Goal: Task Accomplishment & Management: Use online tool/utility

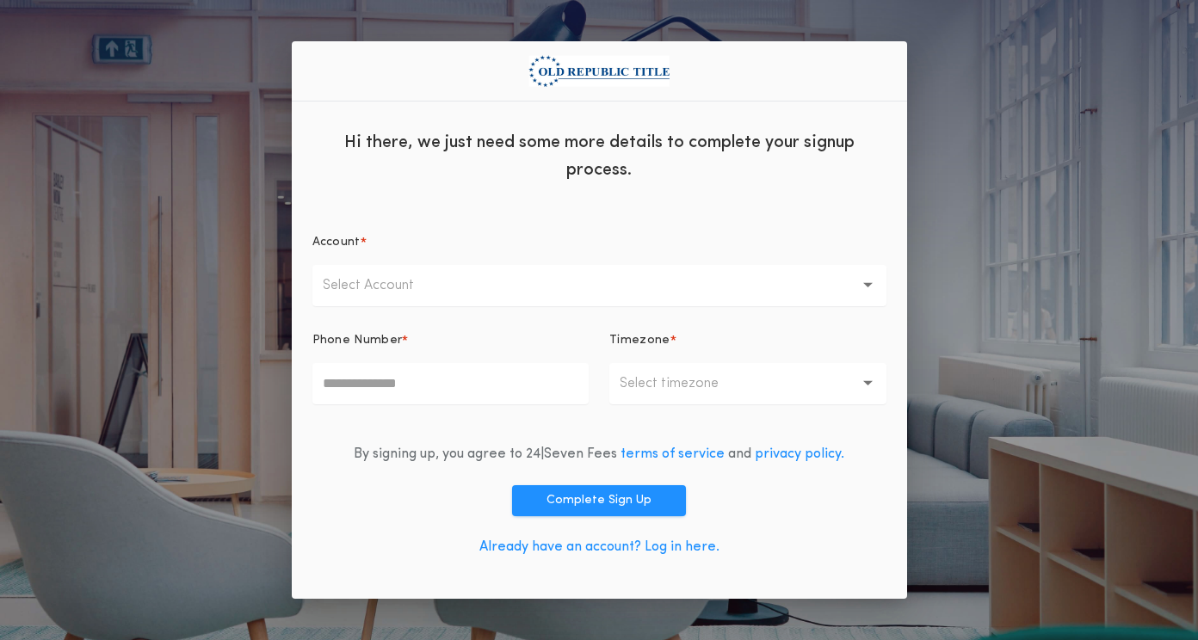
click at [423, 289] on p "Select Account" at bounding box center [382, 285] width 119 height 21
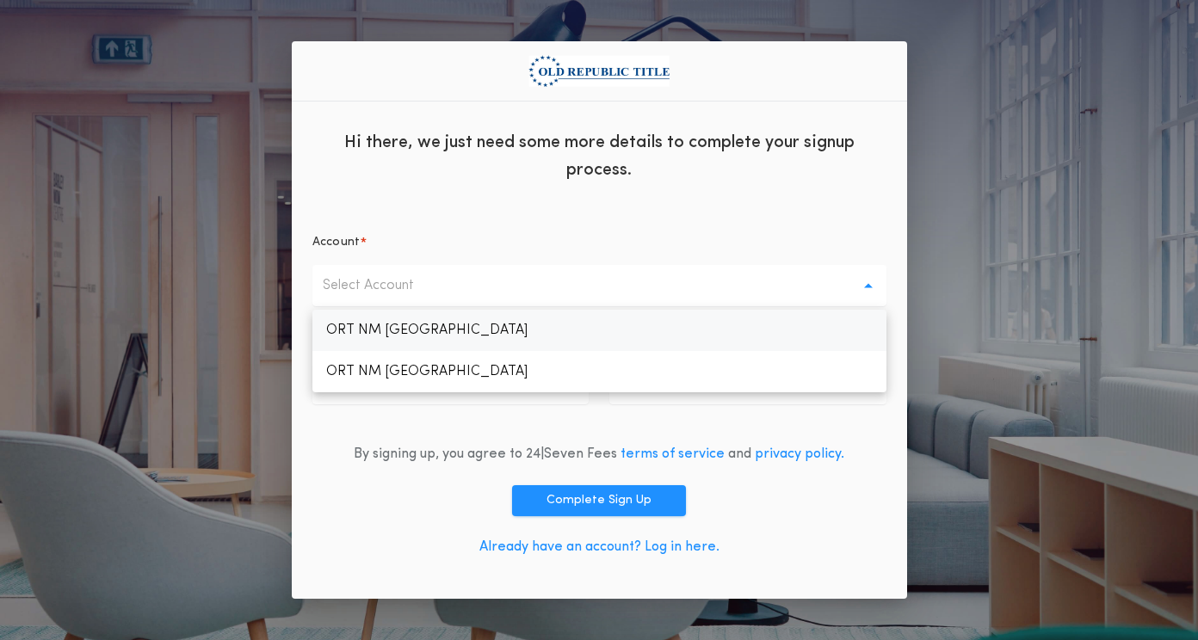
click at [417, 339] on p "ORT NM [GEOGRAPHIC_DATA]" at bounding box center [599, 330] width 574 height 41
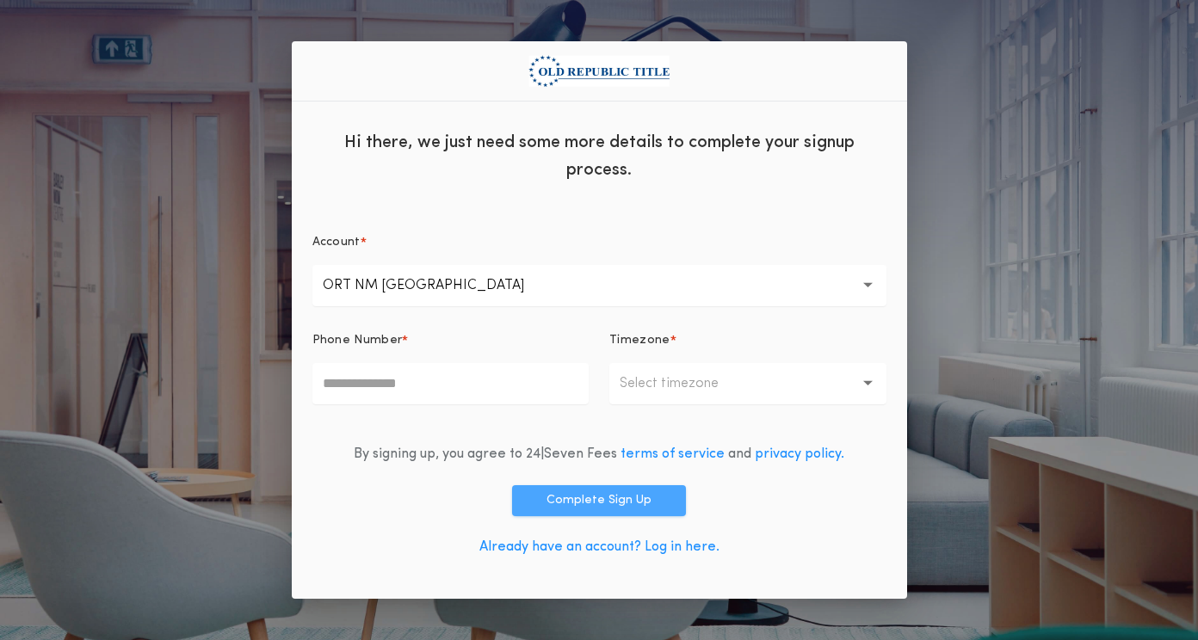
click at [575, 488] on button "Complete Sign Up" at bounding box center [599, 500] width 174 height 31
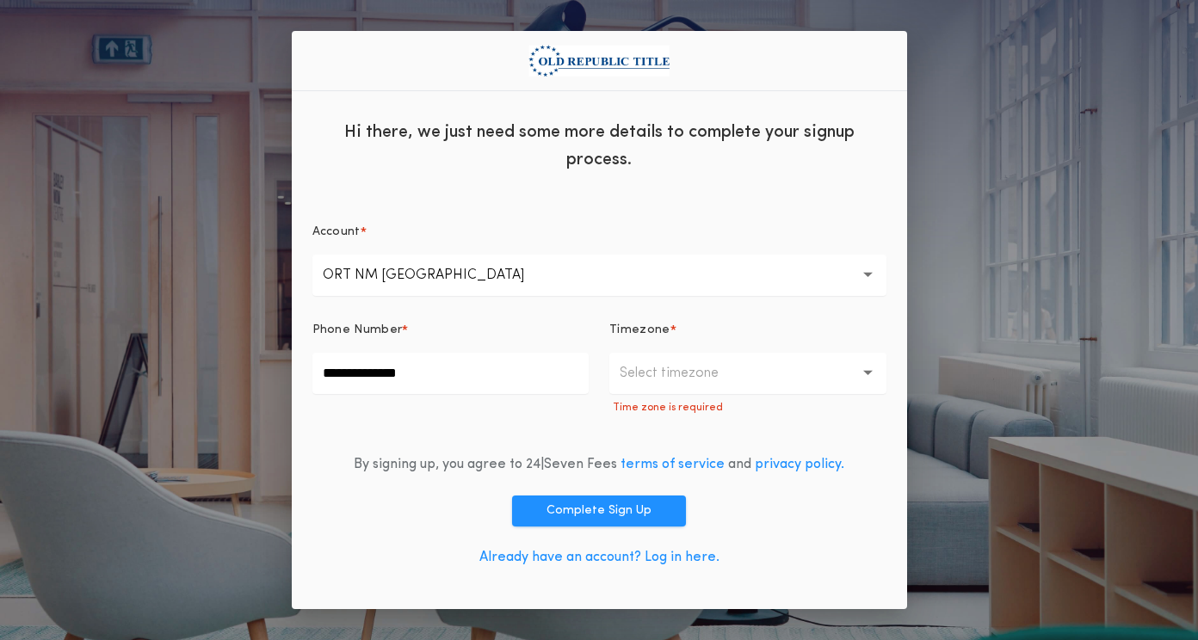
type input "**********"
click at [703, 389] on button "Select timezone" at bounding box center [747, 373] width 277 height 41
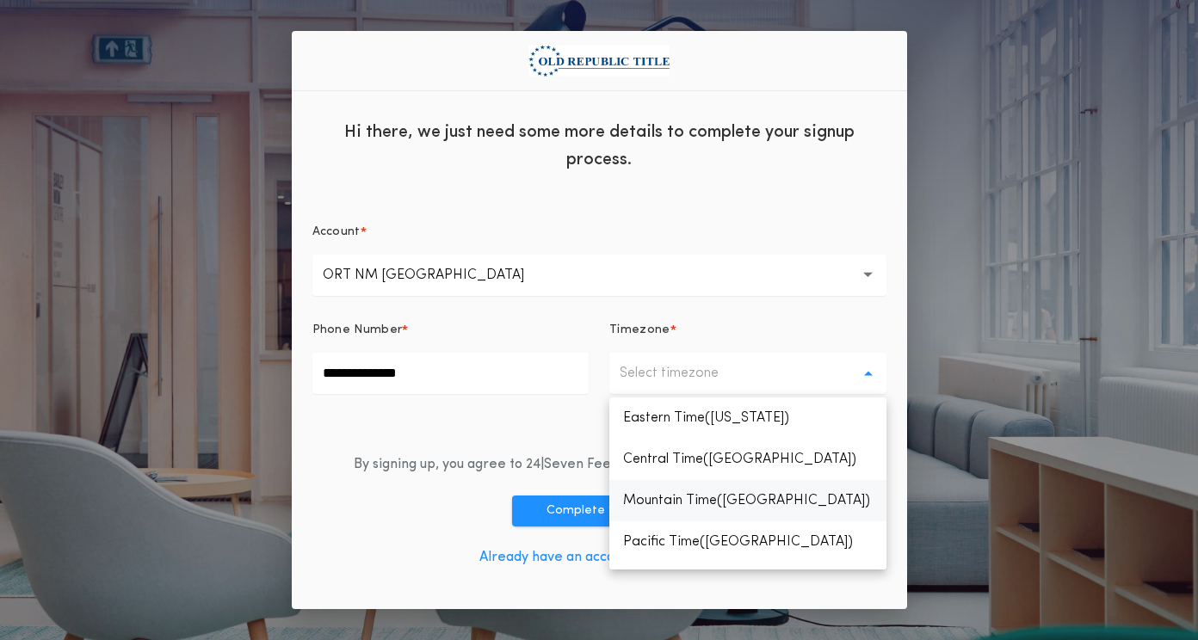
click at [698, 506] on p "Mountain Time(Denver)" at bounding box center [747, 500] width 277 height 41
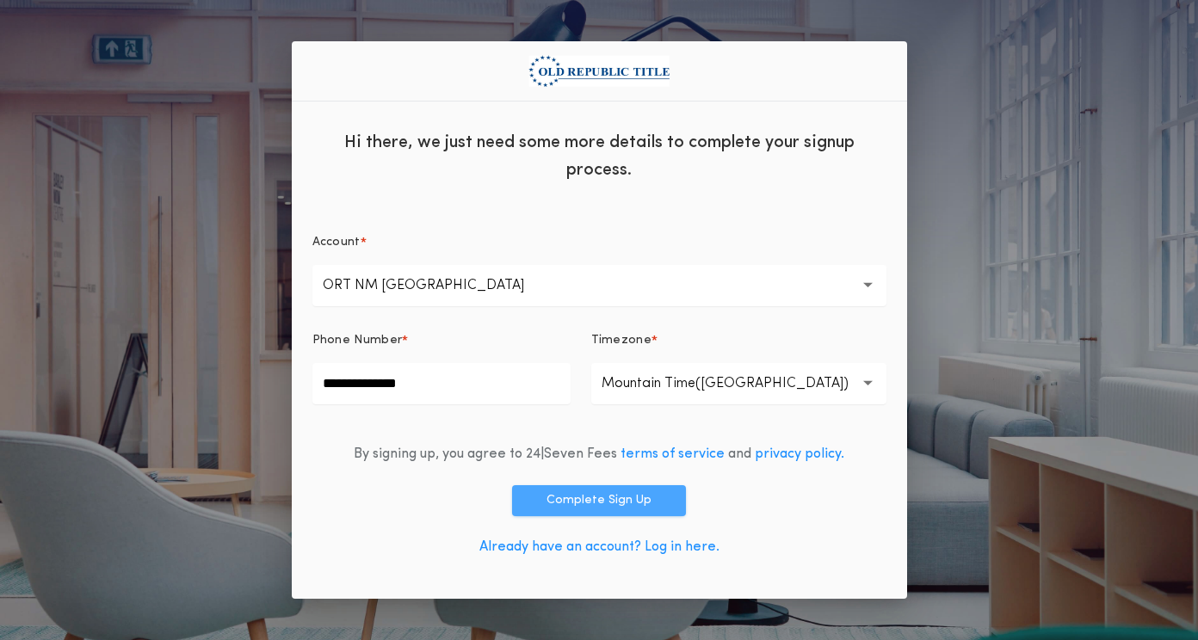
click at [619, 497] on button "Complete Sign Up" at bounding box center [599, 500] width 174 height 31
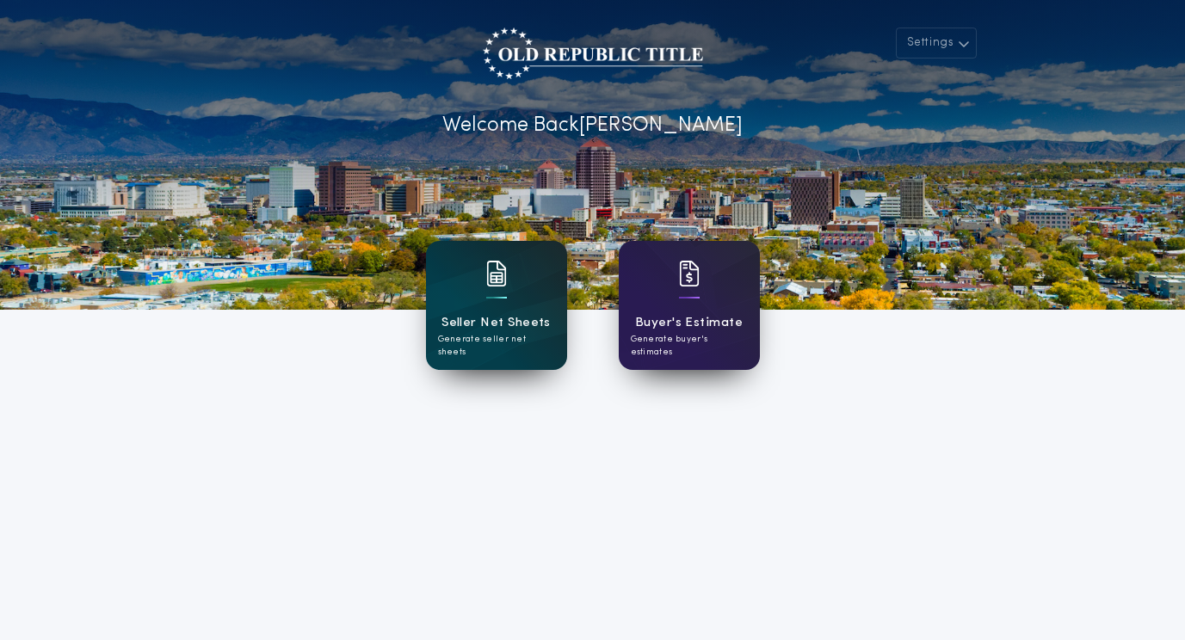
click at [485, 311] on div "Seller Net Sheets Generate seller net sheets" at bounding box center [496, 305] width 141 height 129
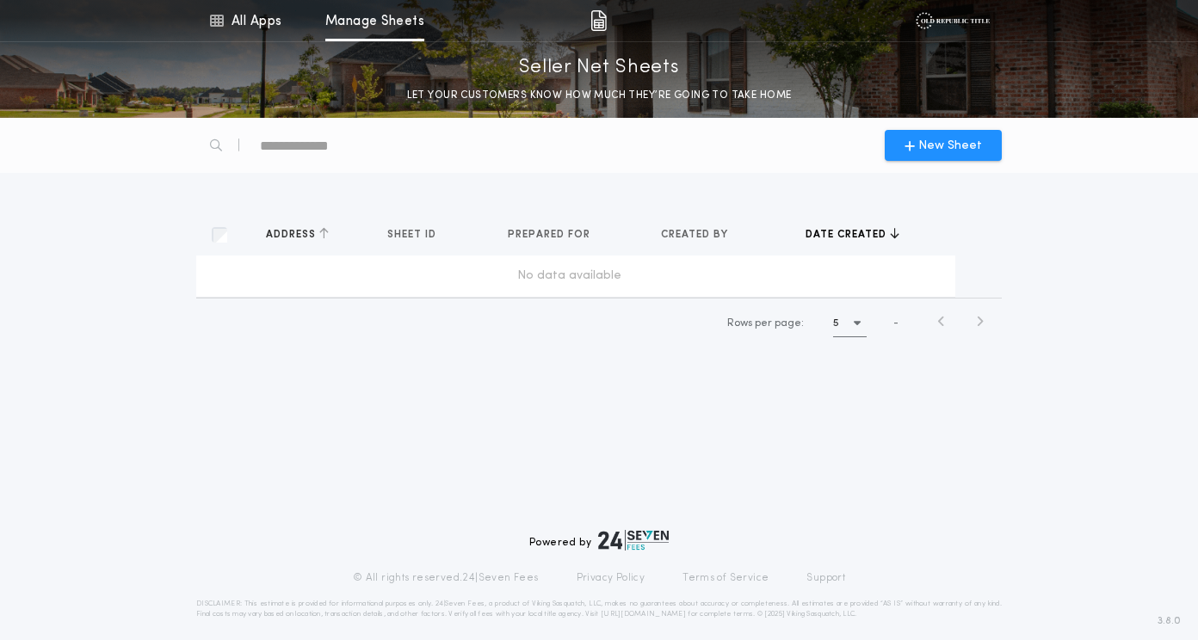
click at [295, 237] on span "Address" at bounding box center [292, 235] width 53 height 14
drag, startPoint x: 323, startPoint y: 262, endPoint x: 286, endPoint y: 266, distance: 37.3
click at [286, 266] on td "No data available" at bounding box center [575, 276] width 759 height 41
click at [932, 144] on span "New Sheet" at bounding box center [950, 146] width 64 height 18
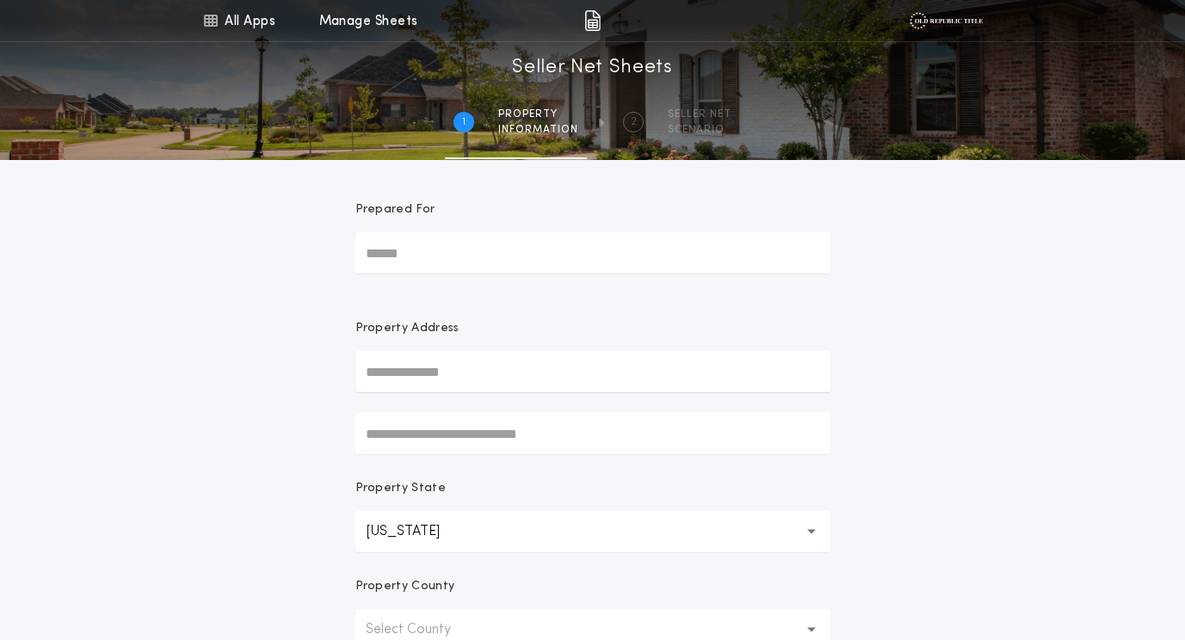
paste input "**********"
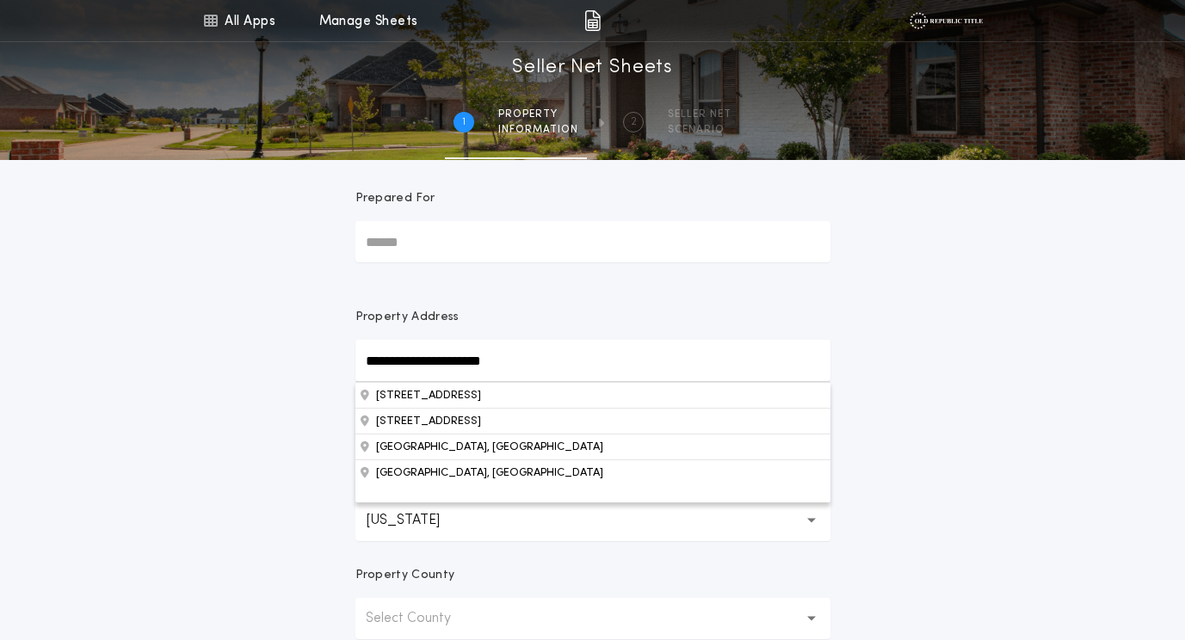
scroll to position [13, 0]
click at [405, 392] on button "1302 Broadway Blvd NE, Albuquerque, NM, 87102, USA" at bounding box center [592, 393] width 475 height 26
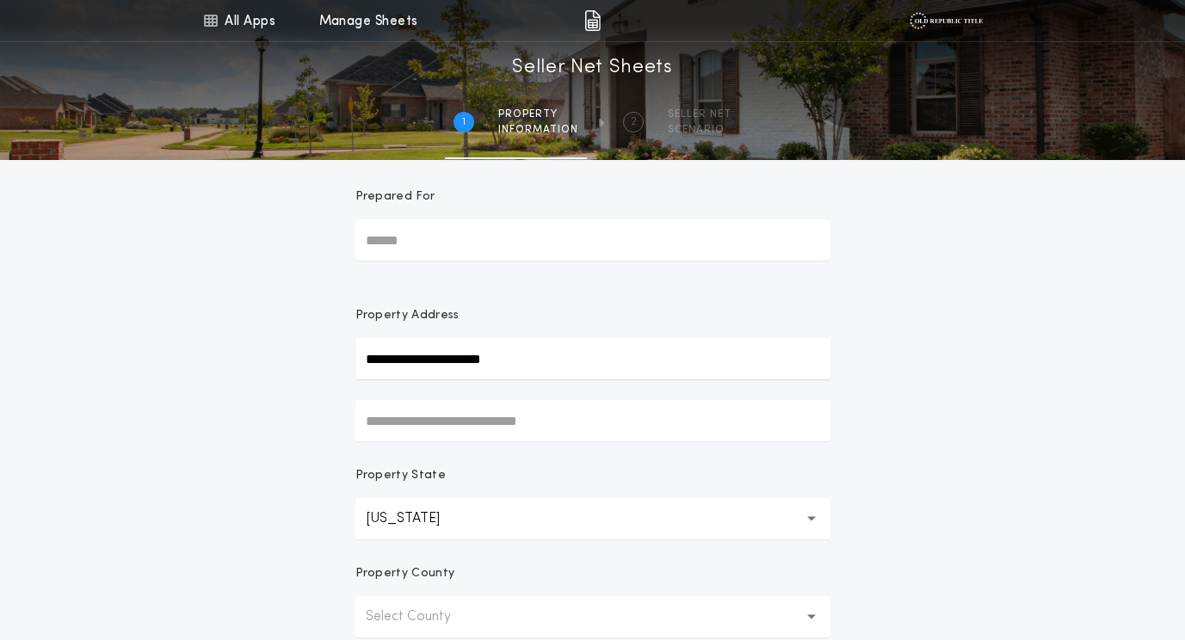
type input "**********"
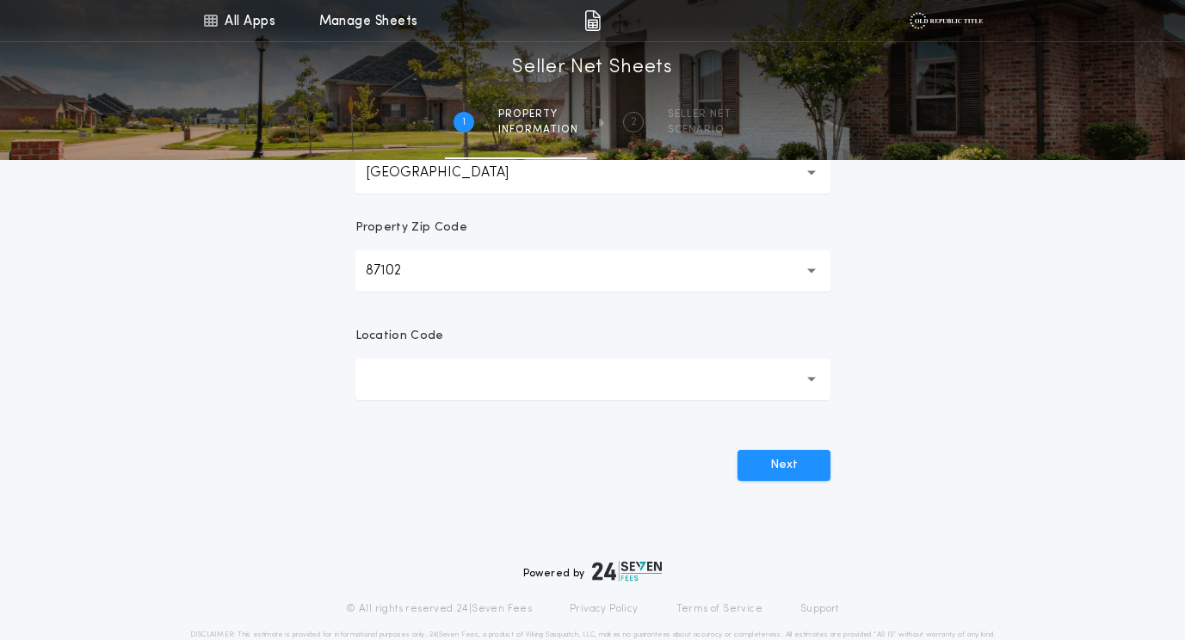
scroll to position [556, 0]
click at [809, 453] on button "Next" at bounding box center [784, 464] width 93 height 31
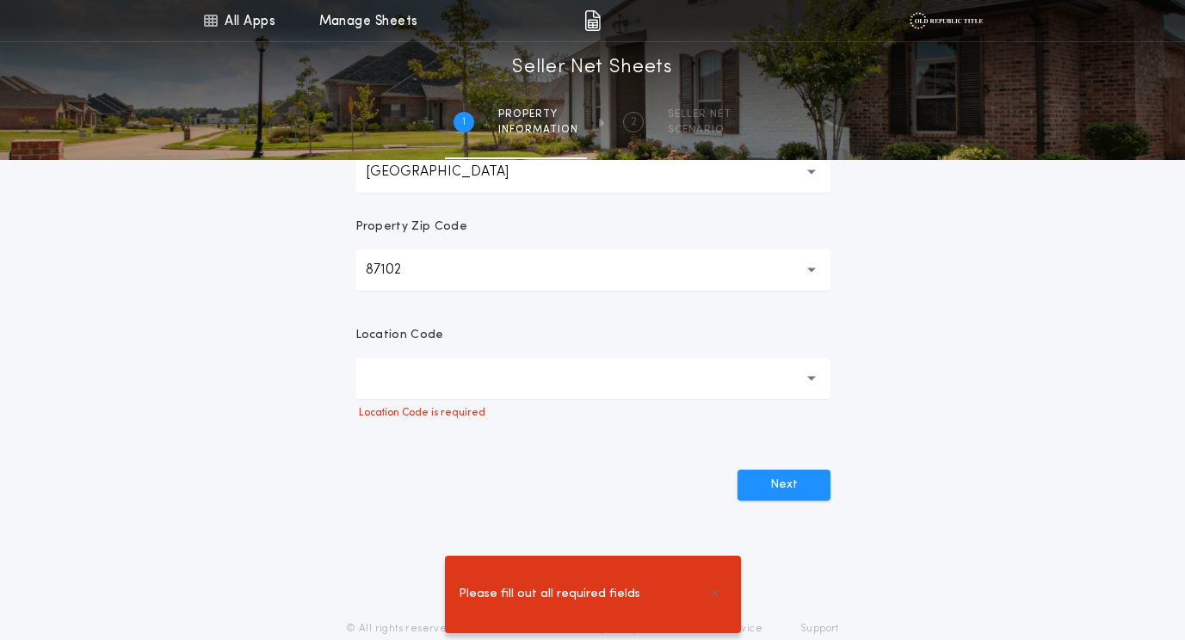
click at [491, 370] on button "button" at bounding box center [592, 378] width 475 height 41
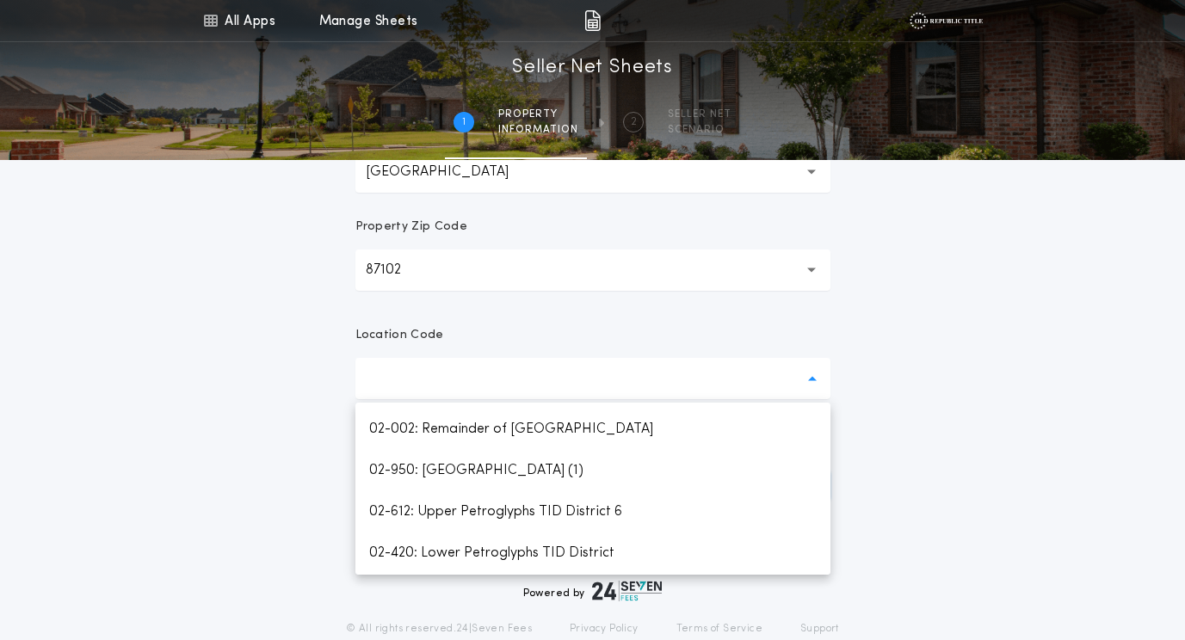
scroll to position [396, 0]
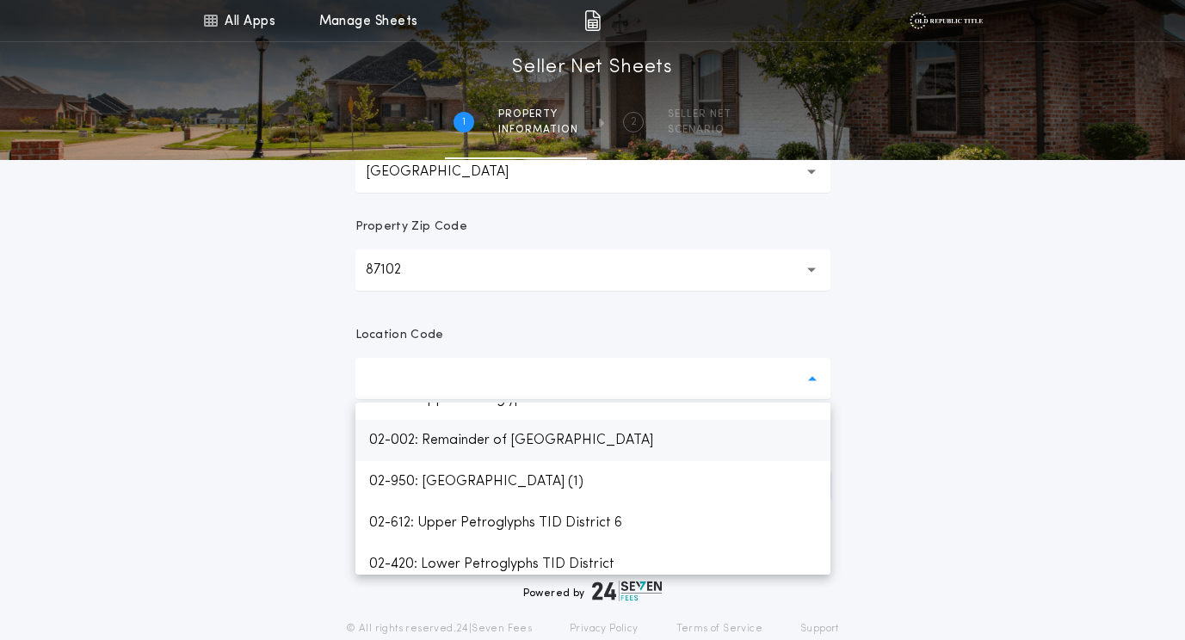
click at [573, 445] on p "02-002: Remainder of Bernalillo County" at bounding box center [592, 440] width 475 height 41
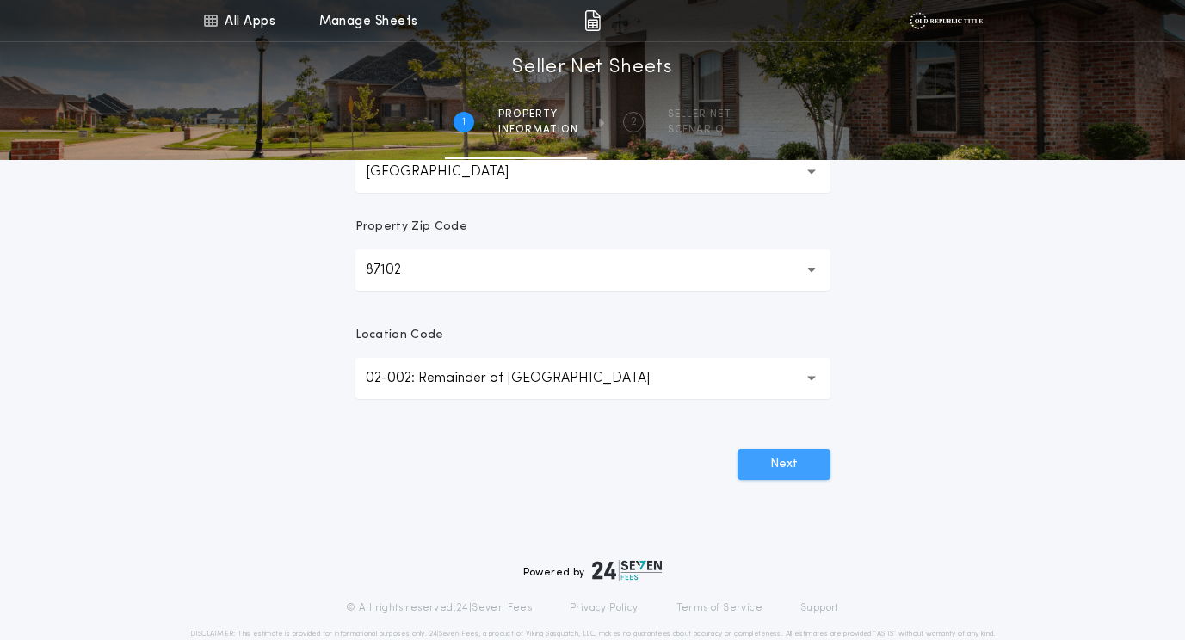
click at [765, 463] on button "Next" at bounding box center [784, 464] width 93 height 31
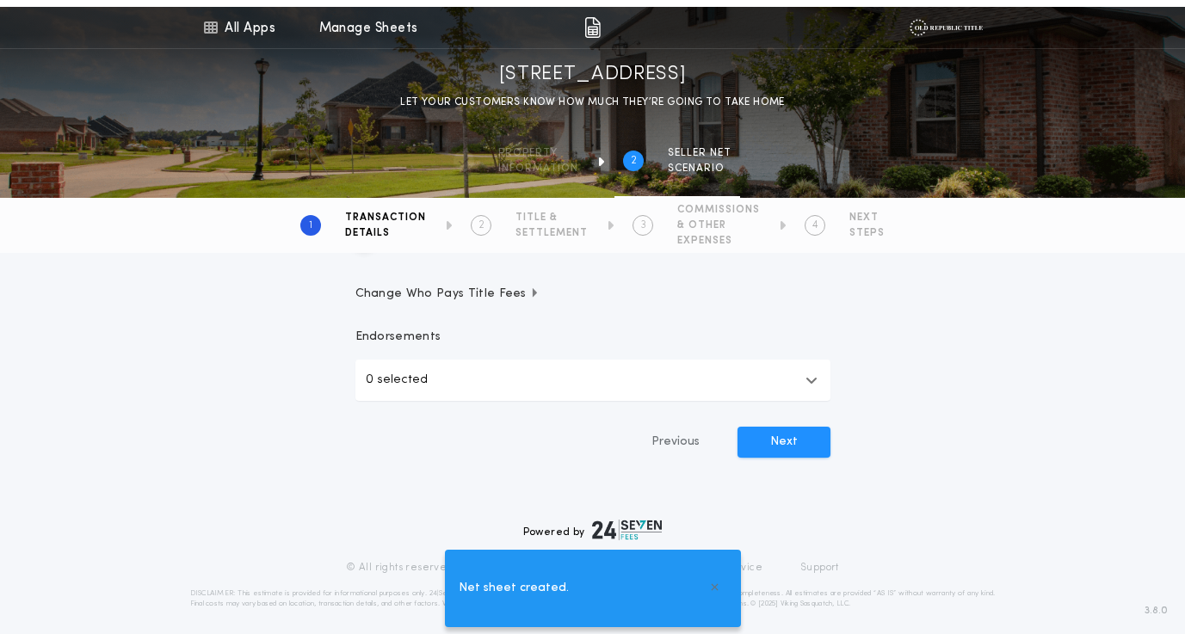
scroll to position [0, 0]
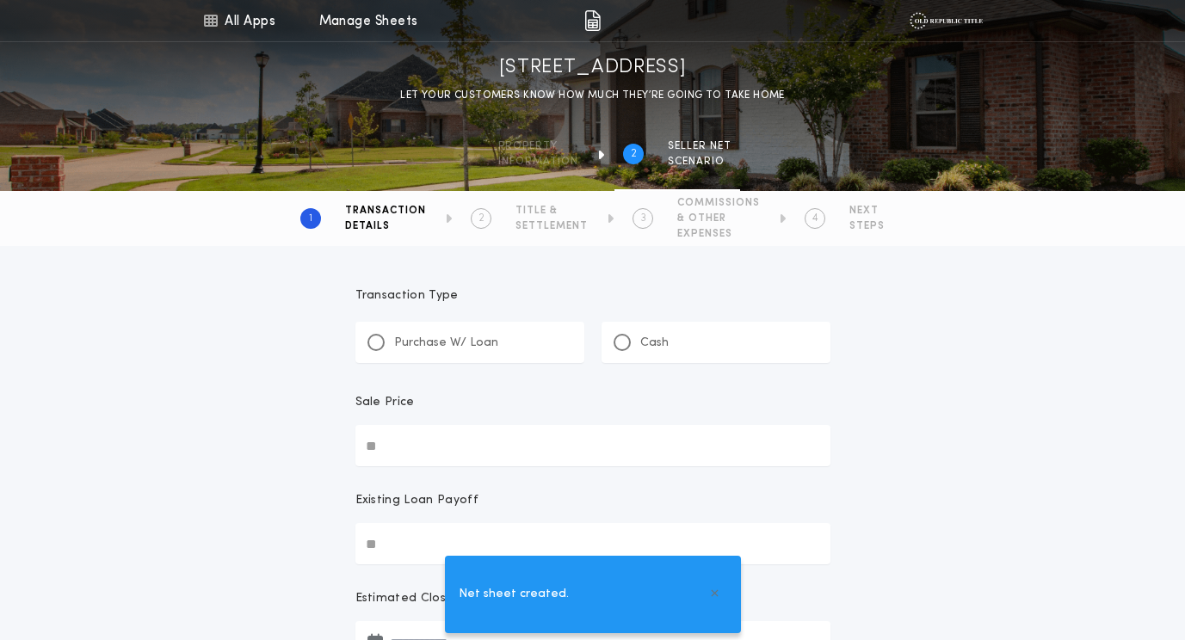
click at [405, 434] on input "Sale Price" at bounding box center [592, 445] width 475 height 41
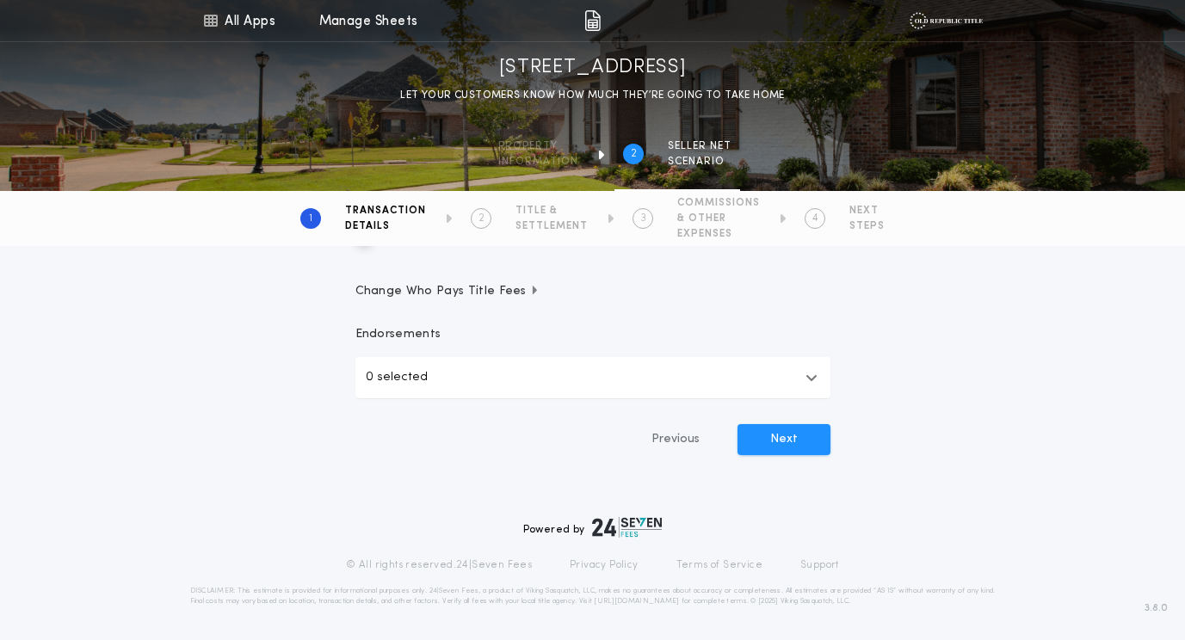
scroll to position [584, 0]
type input "********"
click at [780, 419] on div "Transaction Type Purchase W/ Loan Cash Sale Price ******** Existing Loan Payoff…" at bounding box center [593, 92] width 516 height 819
click at [788, 431] on button "Next" at bounding box center [784, 438] width 93 height 31
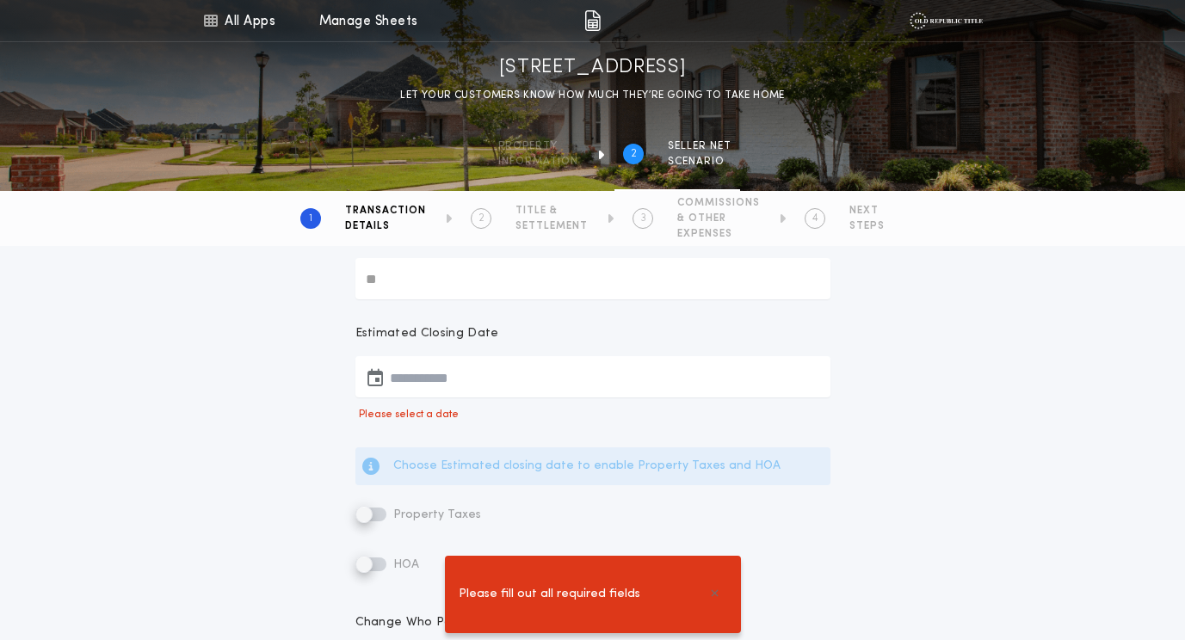
scroll to position [288, 0]
click at [373, 378] on icon "button" at bounding box center [375, 378] width 15 height 1
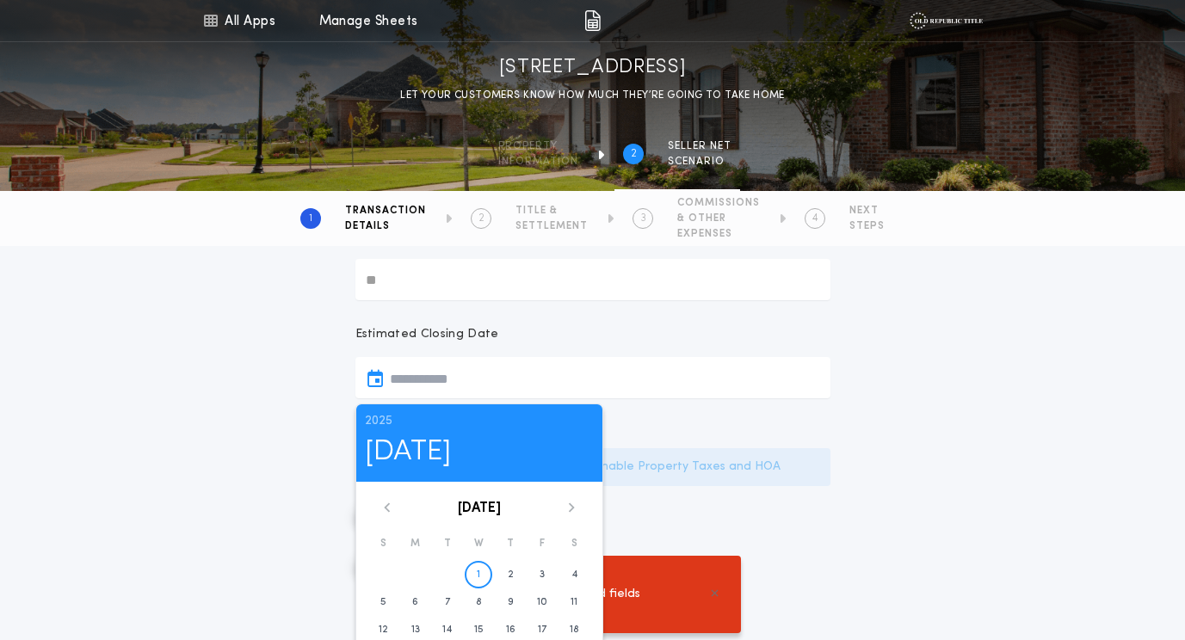
click at [579, 510] on div "October 2025" at bounding box center [479, 508] width 222 height 10
click at [571, 505] on icon at bounding box center [571, 507] width 6 height 9
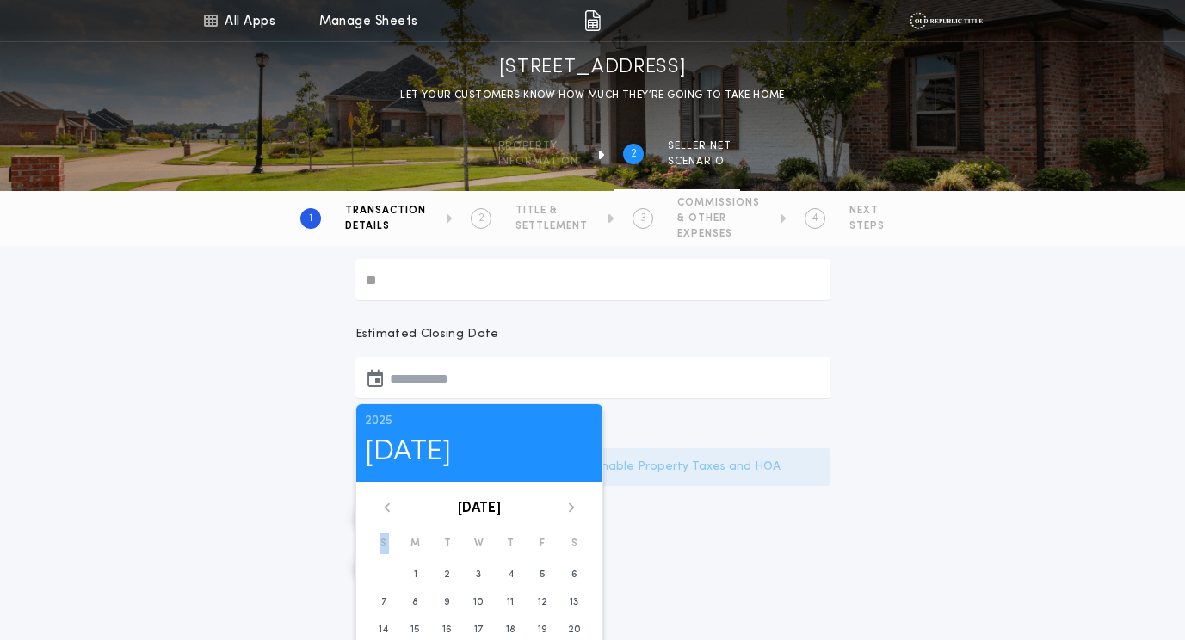
click at [571, 505] on icon at bounding box center [571, 507] width 6 height 9
click at [379, 509] on div "April 2026" at bounding box center [479, 508] width 222 height 10
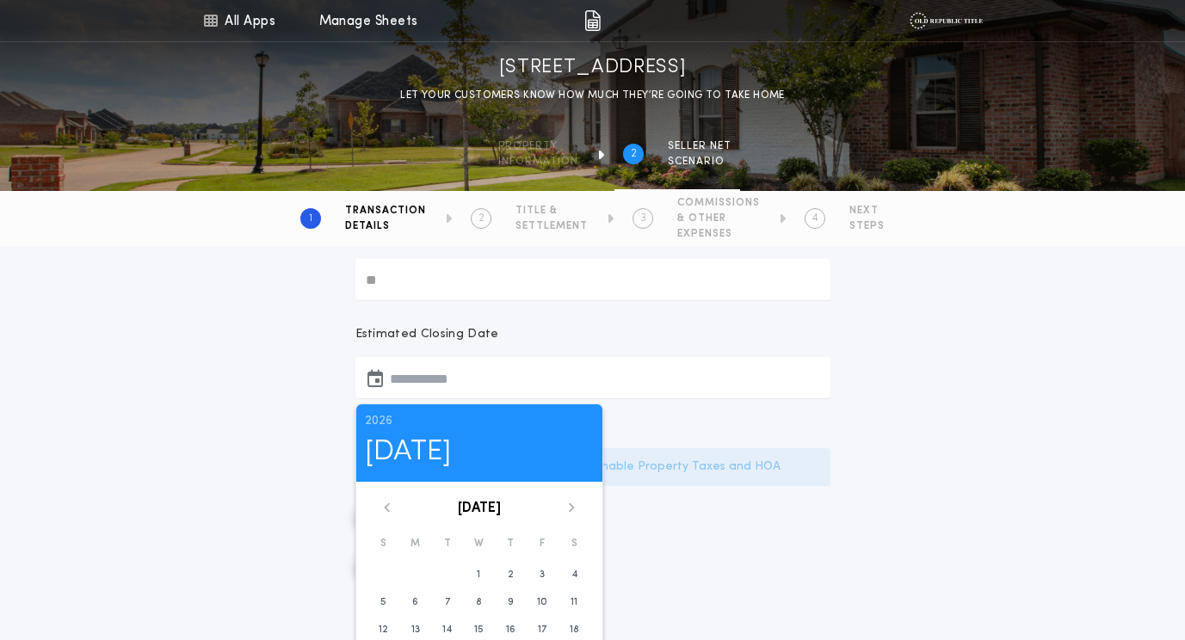
click at [383, 508] on icon at bounding box center [387, 508] width 10 height 10
click at [387, 503] on icon at bounding box center [387, 508] width 10 height 10
click at [454, 609] on button "9" at bounding box center [448, 603] width 28 height 28
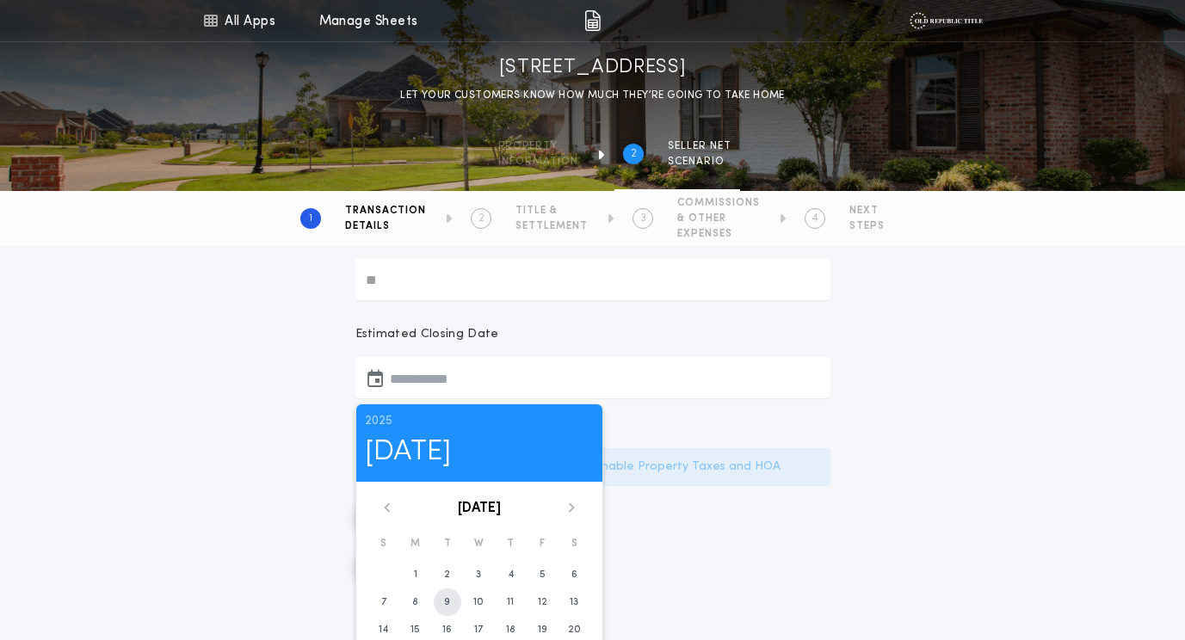
type input "**********"
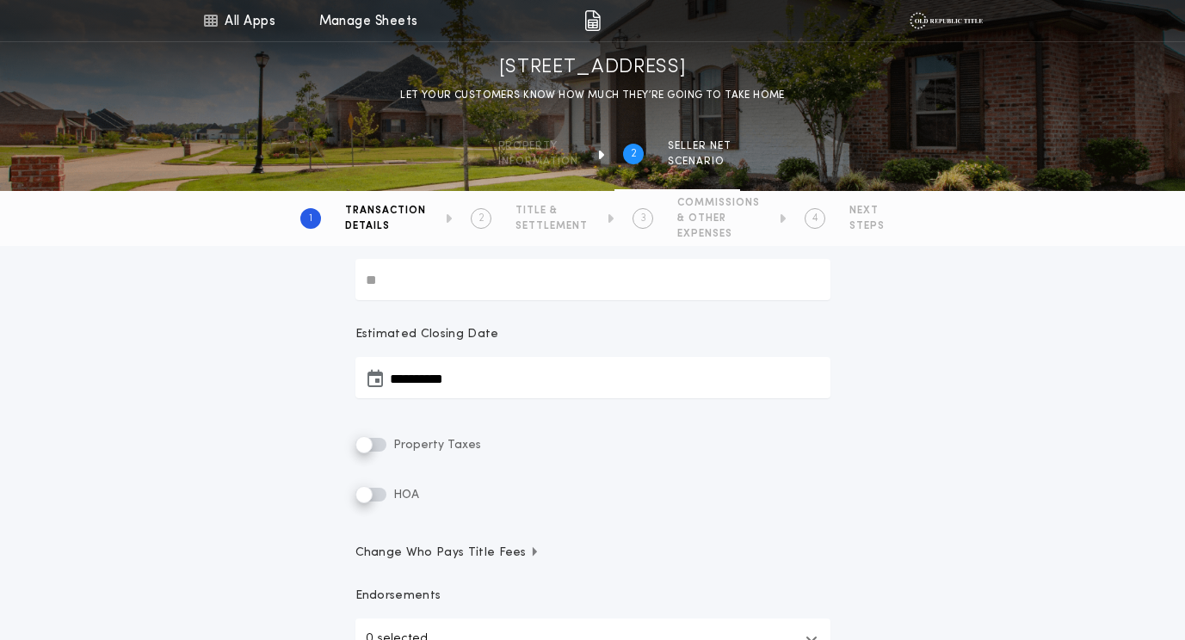
scroll to position [551, 0]
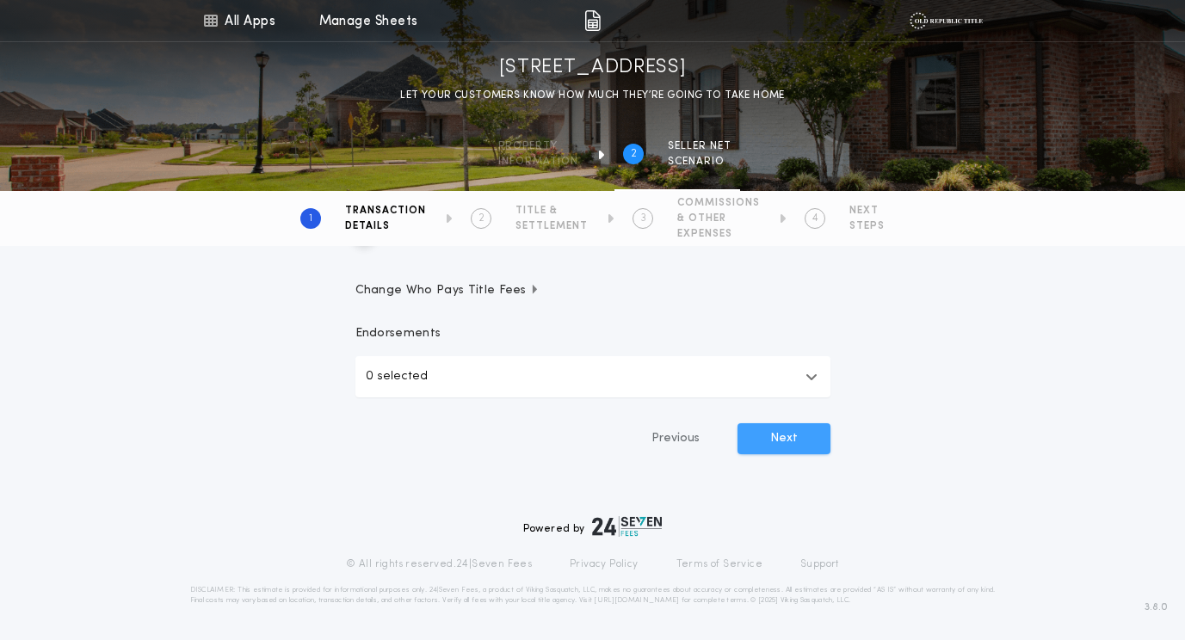
click at [776, 425] on button "Next" at bounding box center [784, 438] width 93 height 31
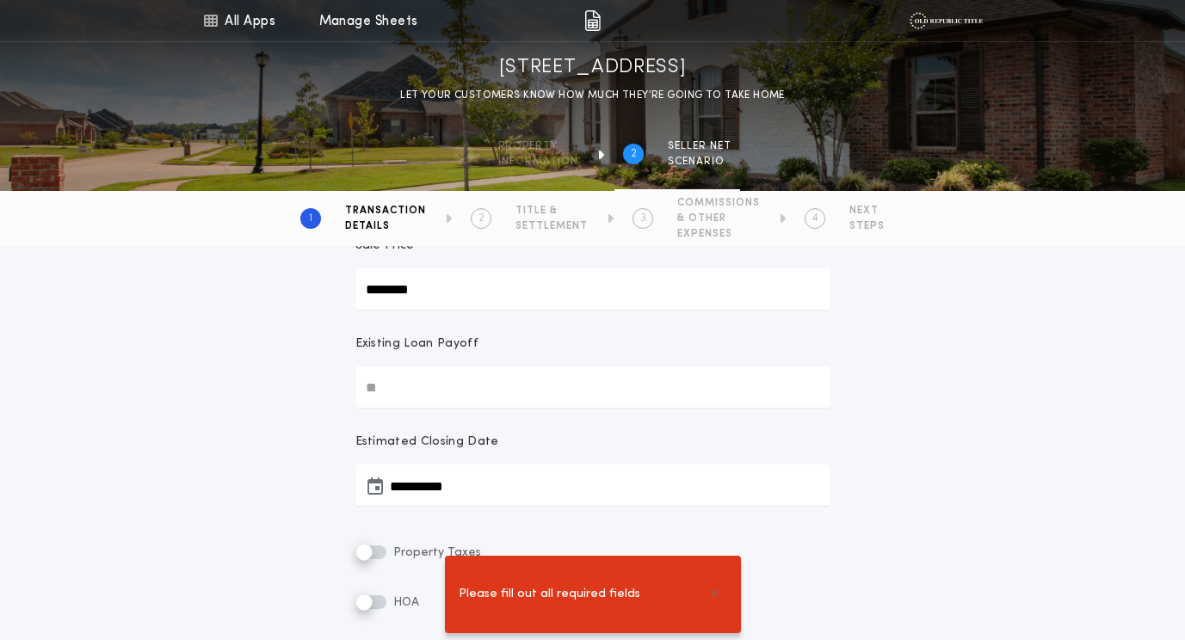
scroll to position [178, 0]
click at [463, 394] on input "Existing Loan Payoff" at bounding box center [592, 389] width 475 height 41
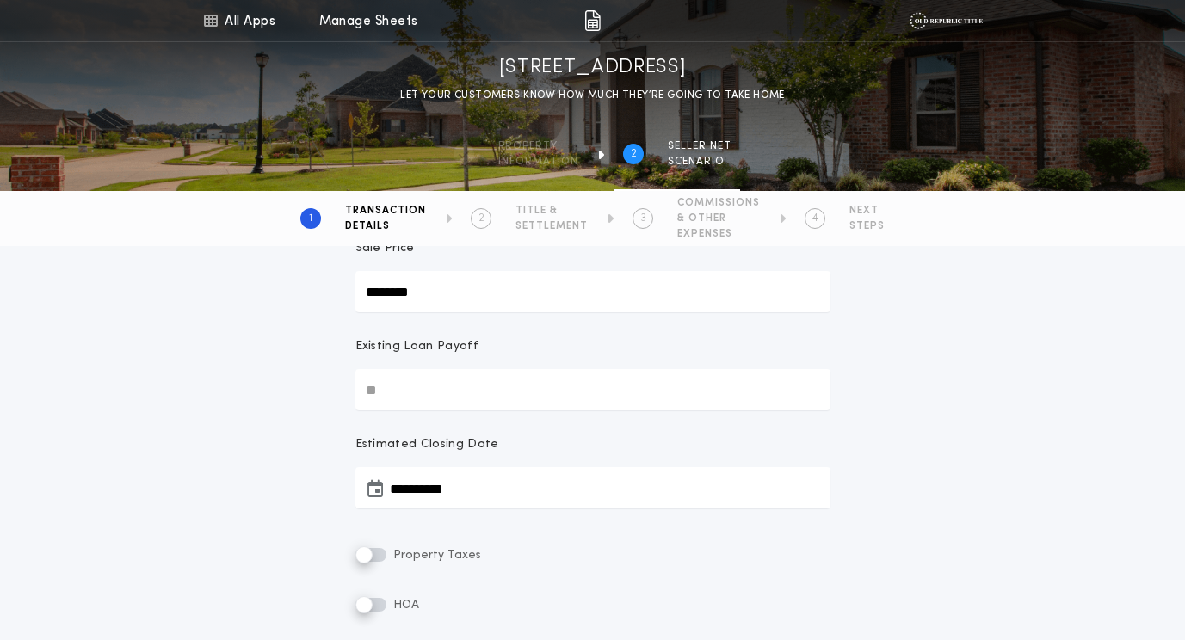
click at [485, 386] on input "Existing Loan Payoff" at bounding box center [592, 389] width 475 height 41
type input "**"
click at [528, 551] on div "Property Taxes" at bounding box center [592, 555] width 475 height 21
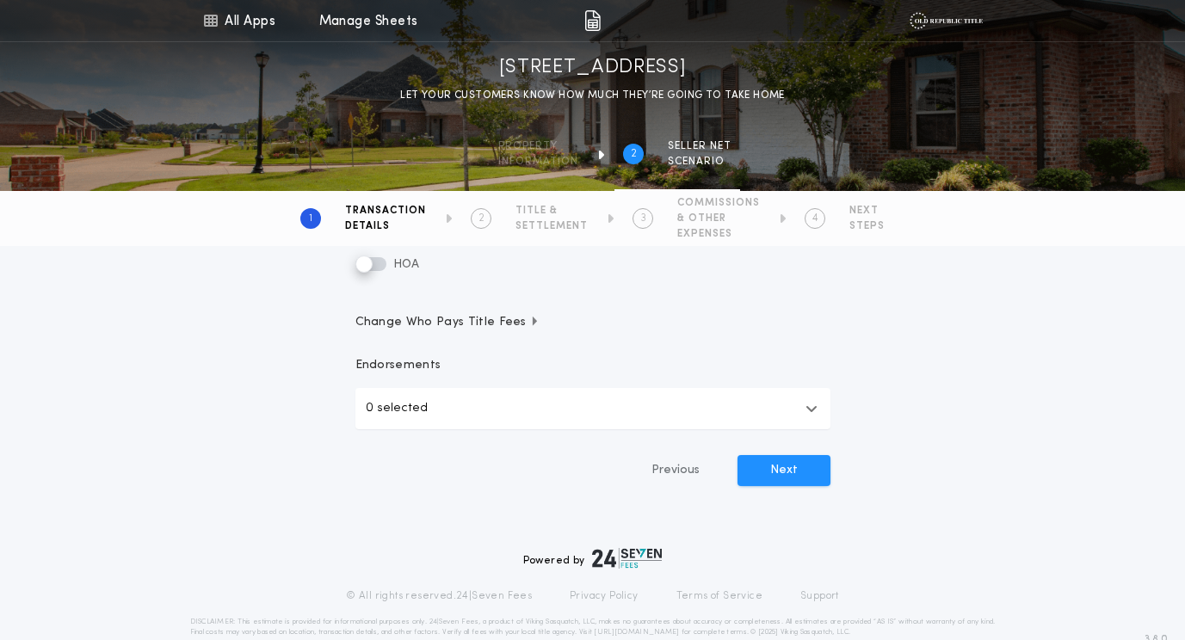
scroll to position [525, 0]
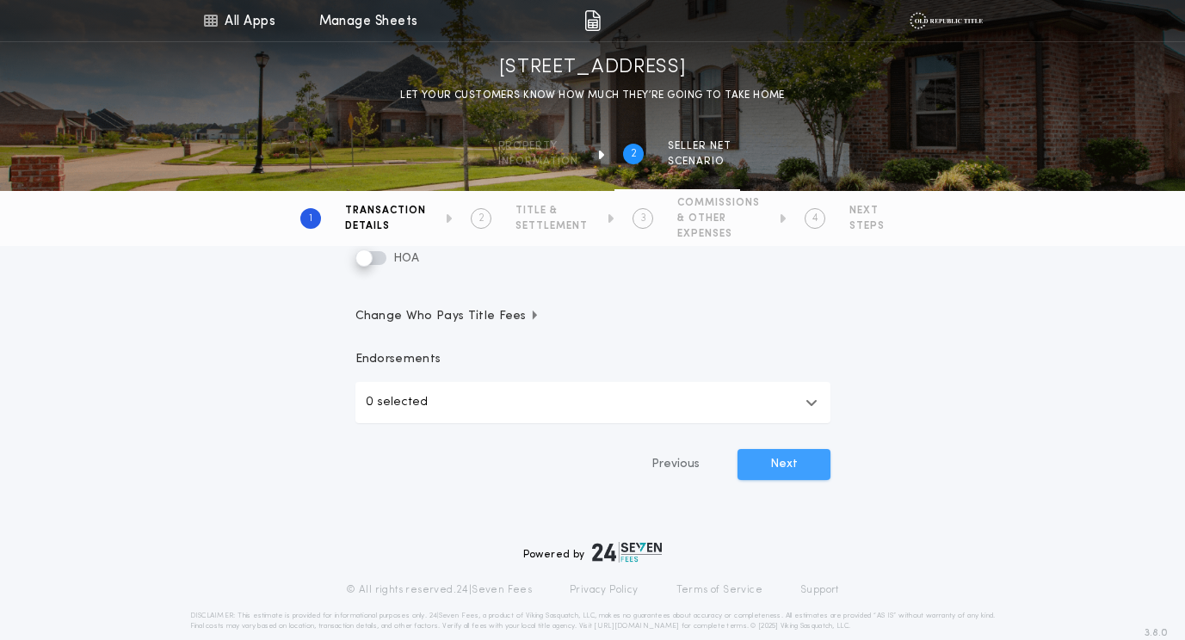
click at [766, 474] on button "Next" at bounding box center [784, 464] width 93 height 31
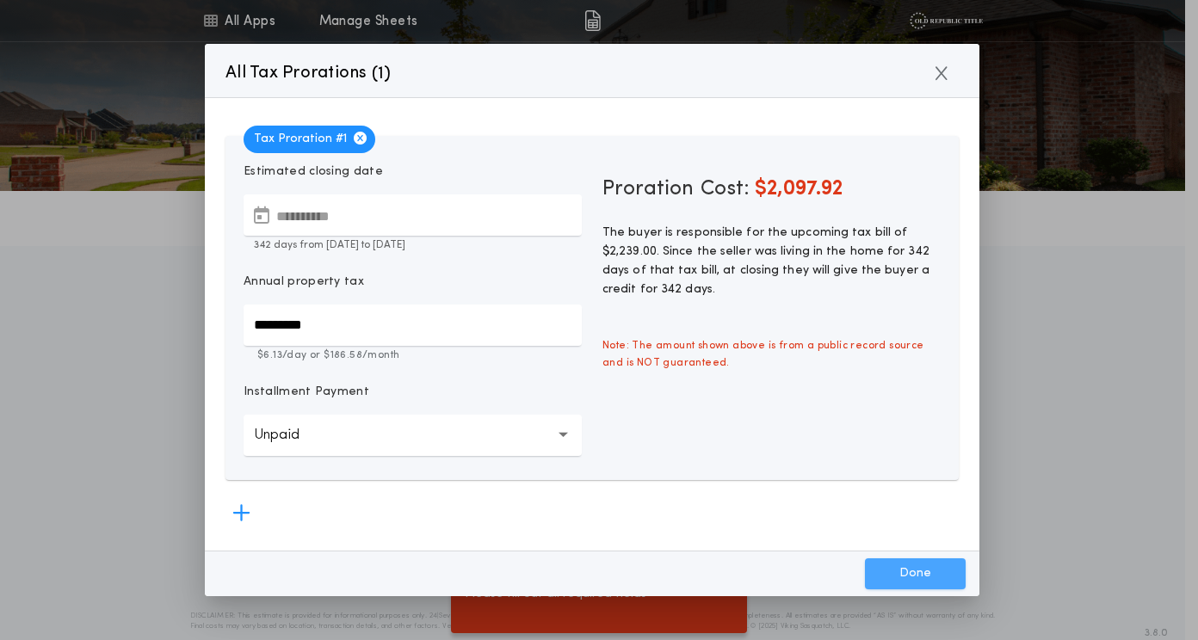
click at [946, 573] on button "Done" at bounding box center [915, 574] width 101 height 31
type input "*****"
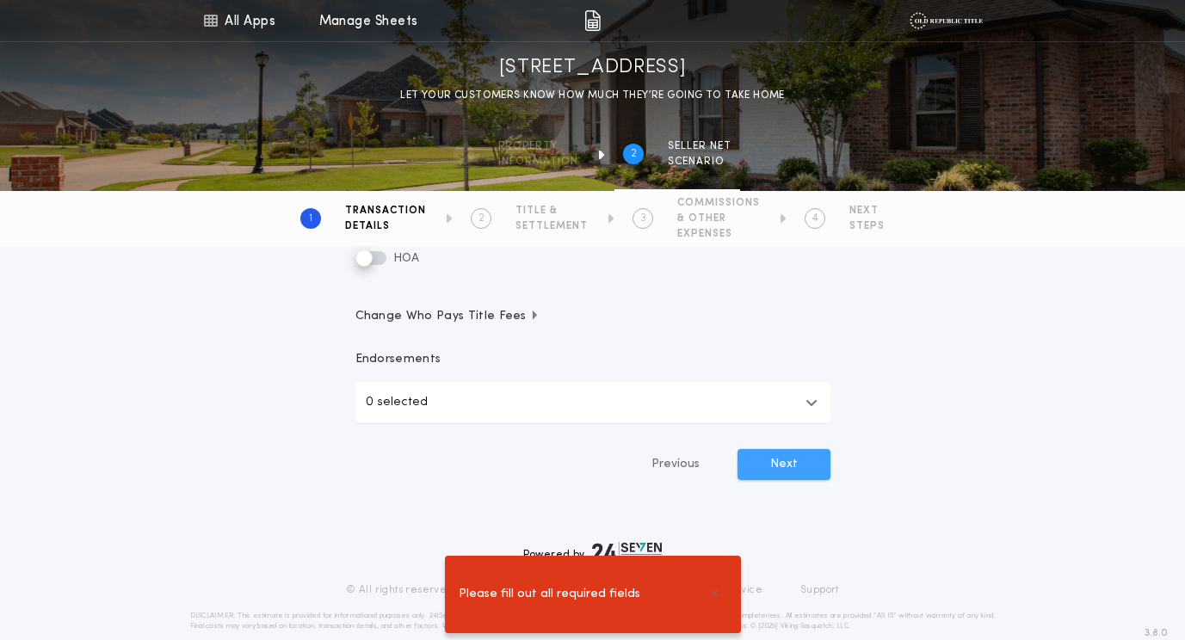
click at [801, 473] on button "Next" at bounding box center [784, 464] width 93 height 31
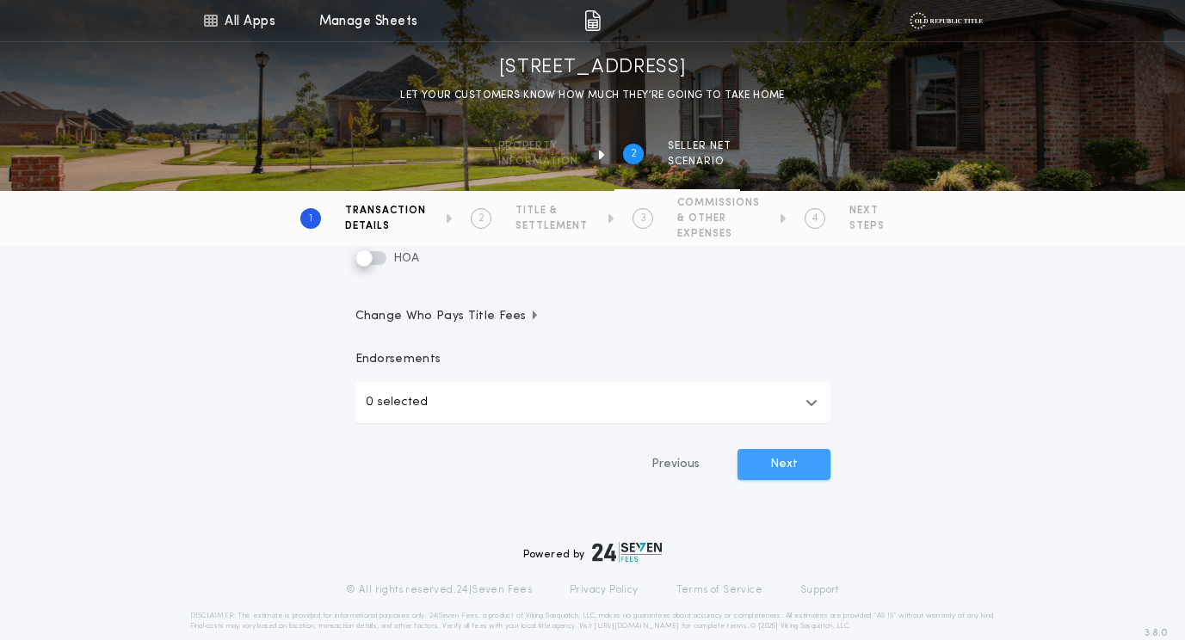
click at [757, 463] on button "Next" at bounding box center [784, 464] width 93 height 31
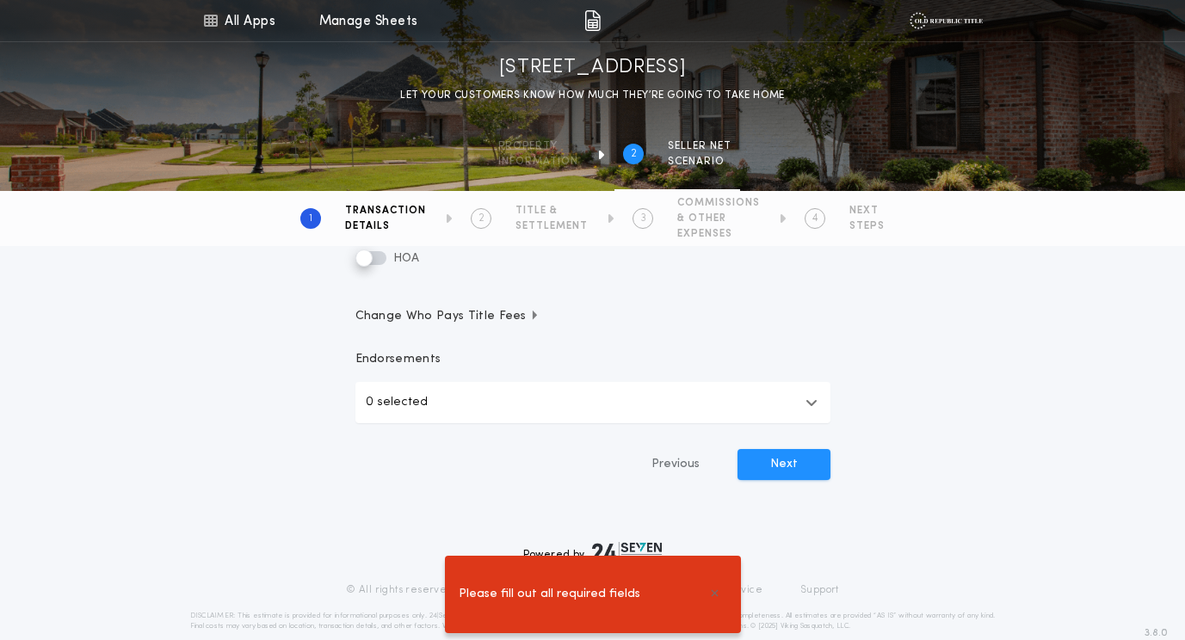
scroll to position [0, 0]
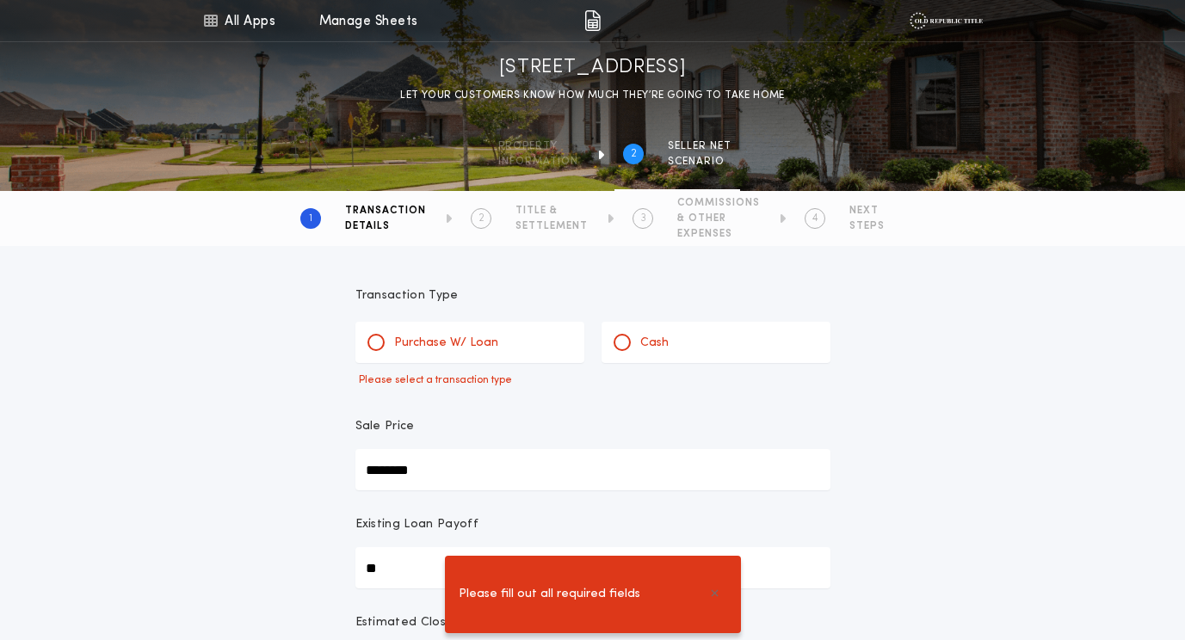
click at [363, 339] on div "Purchase W/ Loan" at bounding box center [469, 342] width 229 height 41
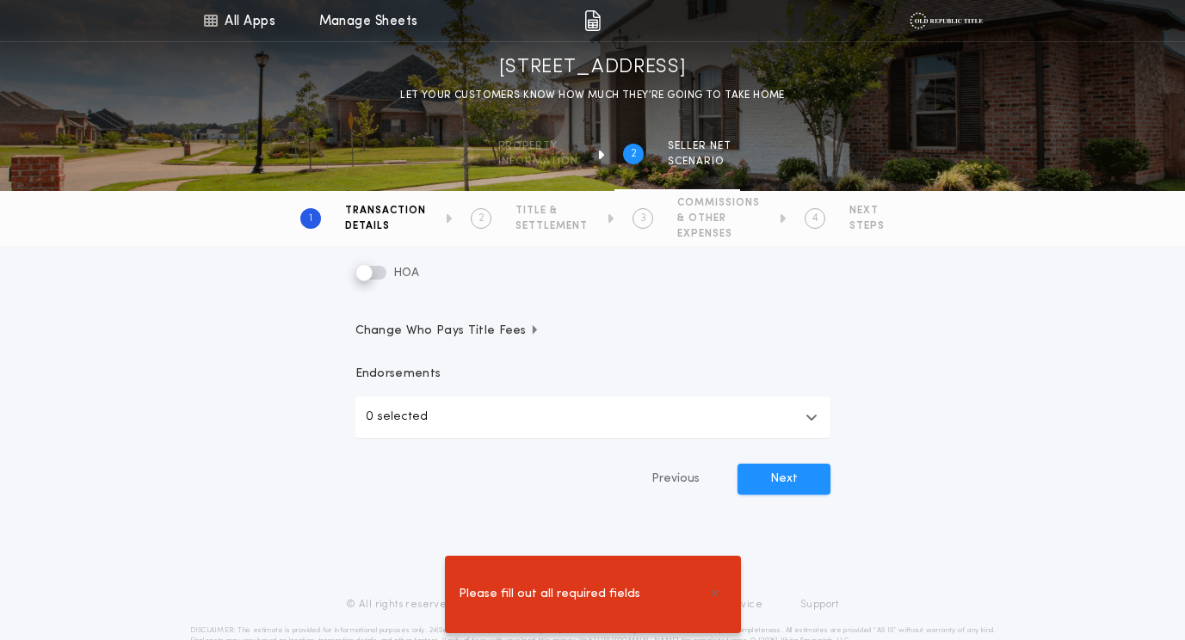
scroll to position [489, 0]
click at [756, 470] on button "Next" at bounding box center [784, 476] width 93 height 31
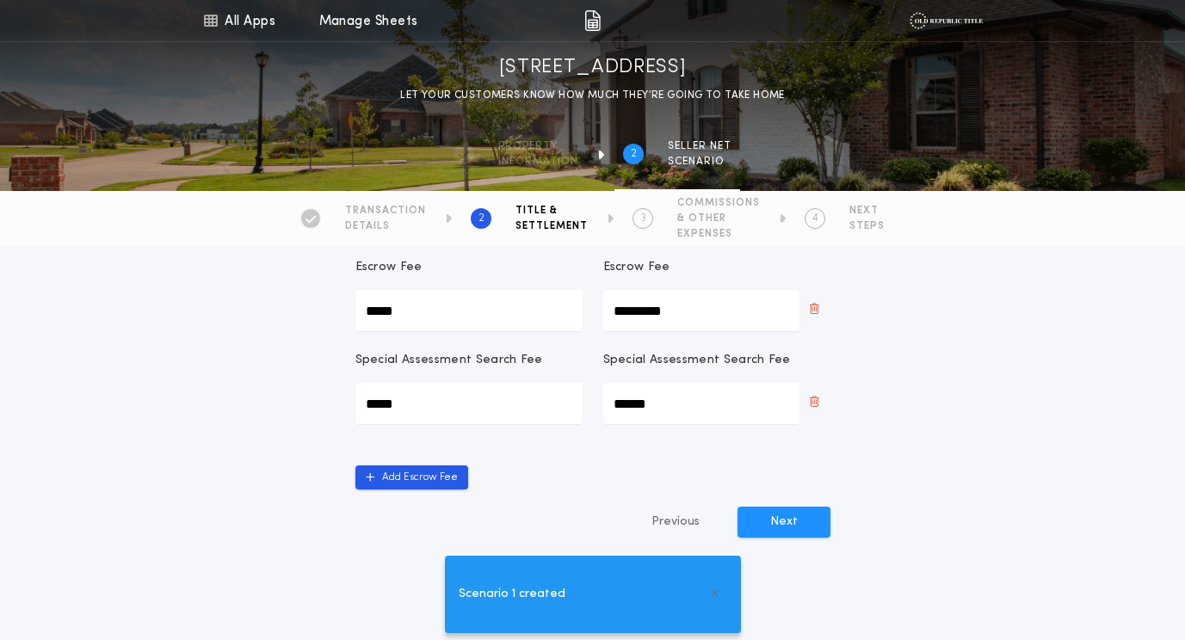
scroll to position [456, 0]
click at [803, 513] on button "Next" at bounding box center [784, 521] width 93 height 31
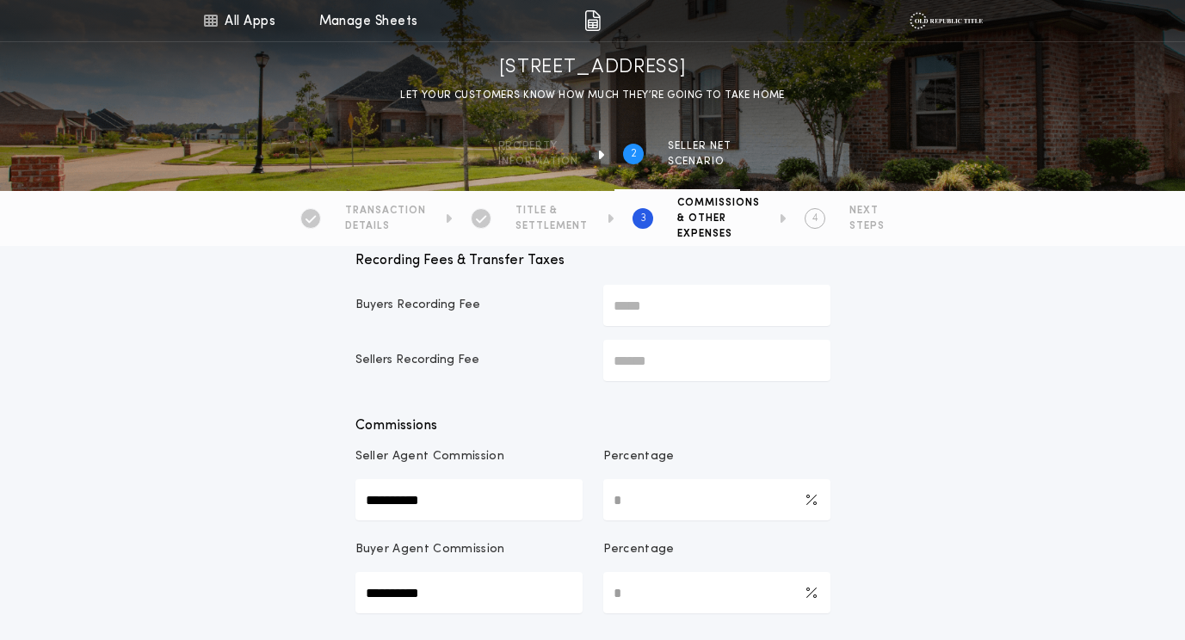
scroll to position [121, 0]
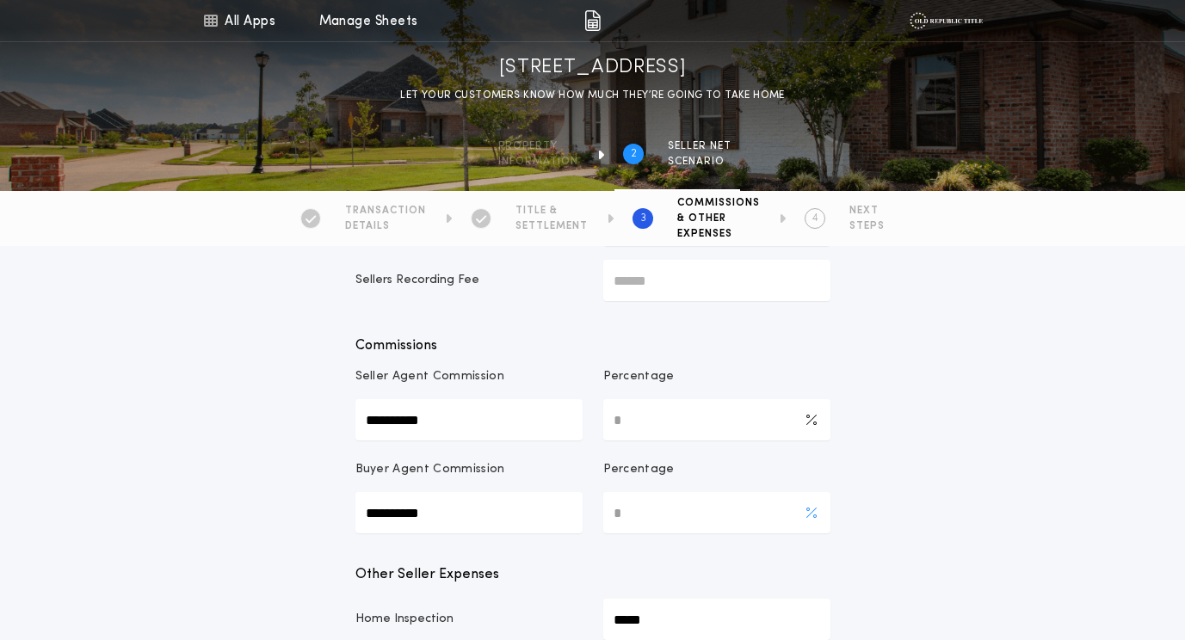
click at [687, 519] on Commission-percentage "*" at bounding box center [716, 512] width 227 height 41
type Commission-percentage "*"
type Commission-value "*********"
type input "*********"
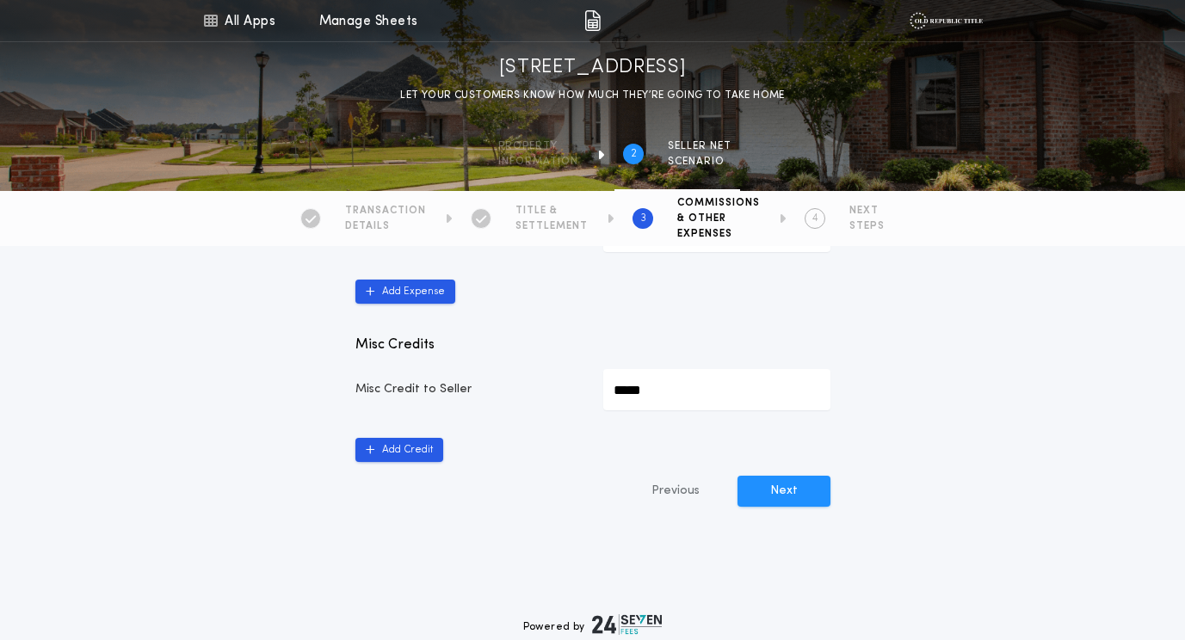
scroll to position [1048, 0]
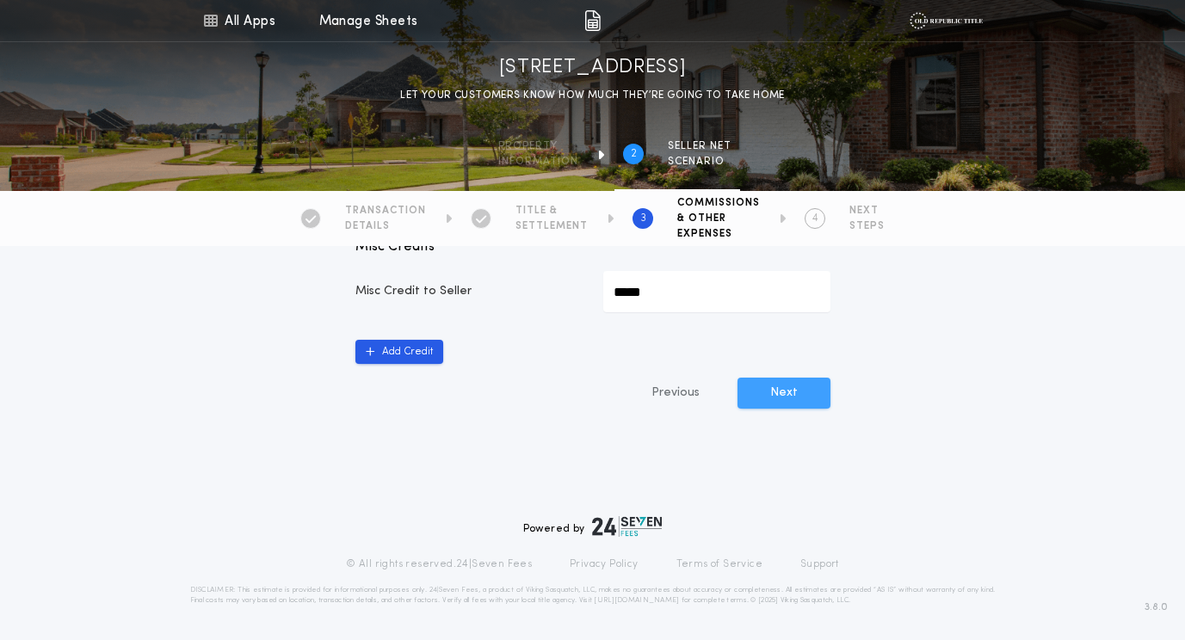
click at [770, 397] on button "Next" at bounding box center [784, 393] width 93 height 31
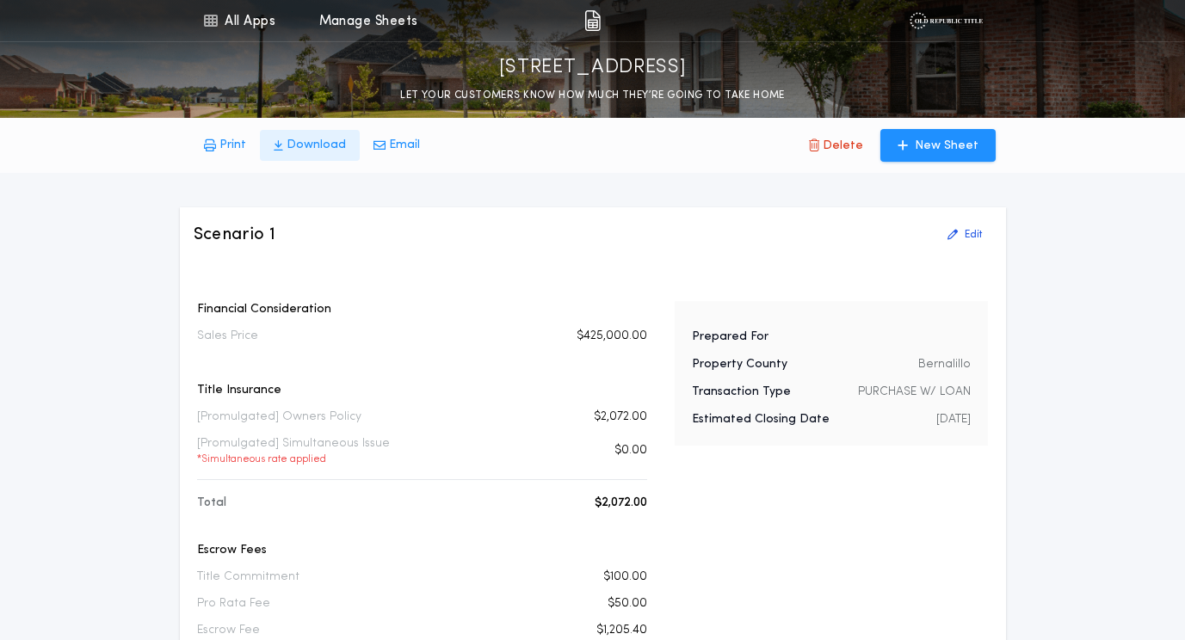
click at [290, 150] on p "Download" at bounding box center [316, 145] width 59 height 17
